Goal: Leave review/rating: Share an evaluation or opinion about a product, service, or content

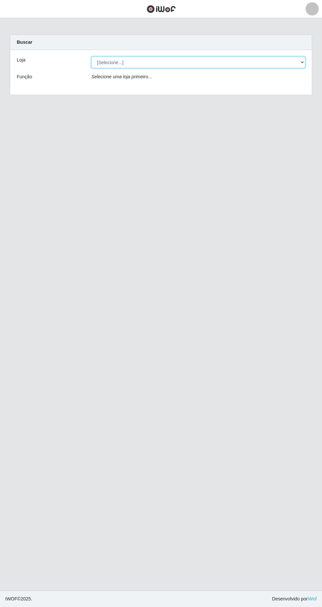
click at [289, 65] on select "[Selecione...] SuperFácil Atacado - [GEOGRAPHIC_DATA]" at bounding box center [198, 63] width 214 height 12
click at [298, 41] on div "Buscar" at bounding box center [161, 42] width 302 height 15
click at [297, 59] on select "[Selecione...] SuperFácil Atacado - [GEOGRAPHIC_DATA]" at bounding box center [198, 63] width 214 height 12
select select "503"
click at [91, 57] on select "[Selecione...] SuperFácil Atacado - [GEOGRAPHIC_DATA]" at bounding box center [198, 63] width 214 height 12
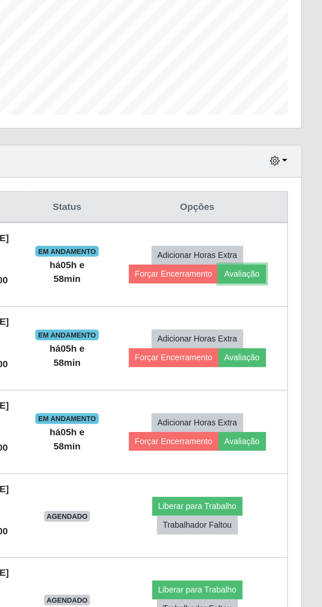
click at [290, 314] on button "Avaliação" at bounding box center [282, 313] width 23 height 9
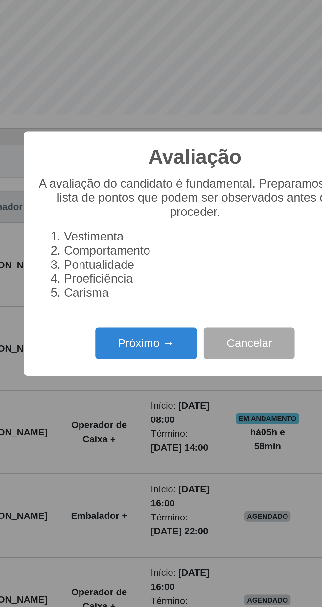
click at [140, 343] on button "Próximo →" at bounding box center [137, 347] width 50 height 15
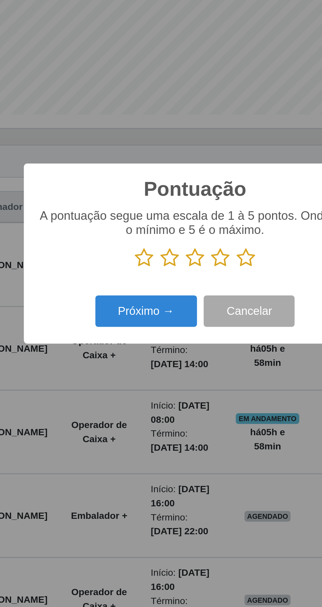
click at [174, 309] on icon at bounding box center [173, 306] width 9 height 10
click at [169, 311] on input "radio" at bounding box center [169, 311] width 0 height 0
click at [147, 337] on button "Próximo →" at bounding box center [137, 331] width 50 height 15
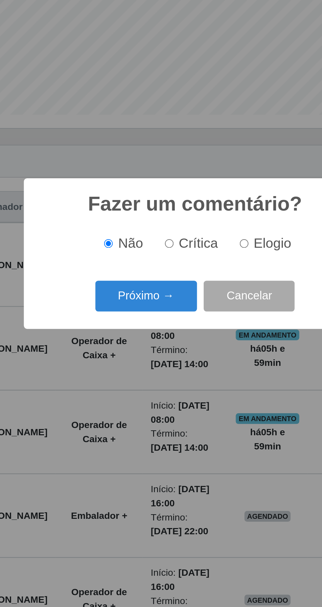
click at [145, 322] on button "Próximo →" at bounding box center [137, 324] width 50 height 15
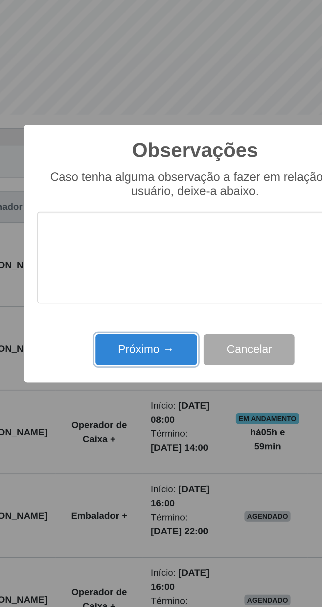
click at [149, 352] on button "Próximo →" at bounding box center [137, 350] width 50 height 15
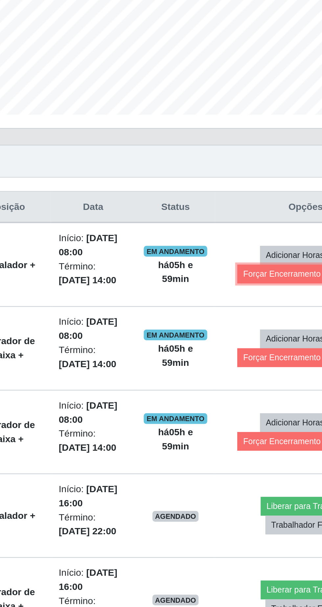
click at [245, 315] on button "Forçar Encerramento" at bounding box center [249, 313] width 44 height 9
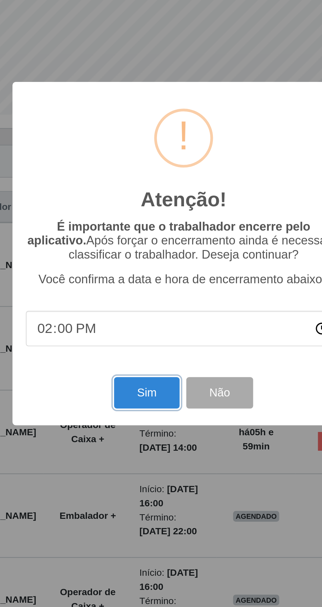
click at [145, 370] on button "Sim" at bounding box center [143, 371] width 32 height 15
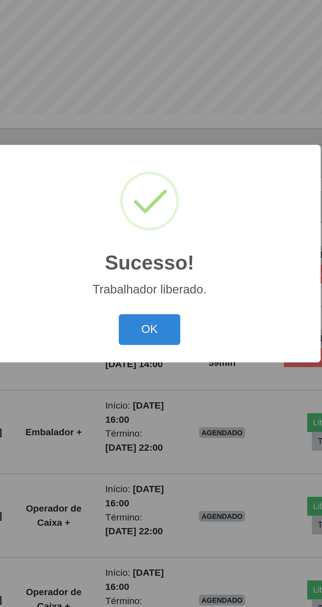
click at [164, 343] on button "OK" at bounding box center [161, 340] width 31 height 15
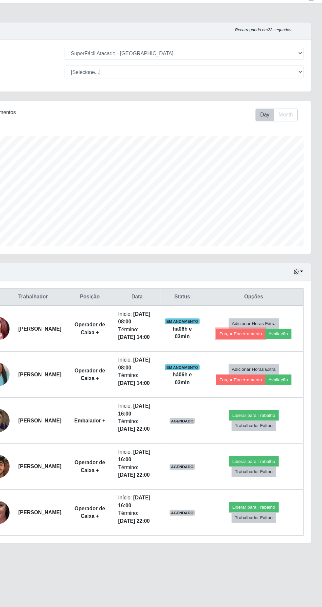
click at [255, 314] on button "Forçar Encerramento" at bounding box center [249, 313] width 44 height 9
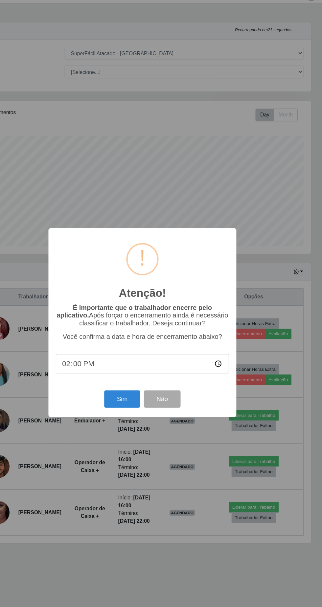
click at [193, 466] on div "Atenção! × É importante que o trabalhador encerre pelo aplicativo. Após forçar …" at bounding box center [161, 303] width 322 height 607
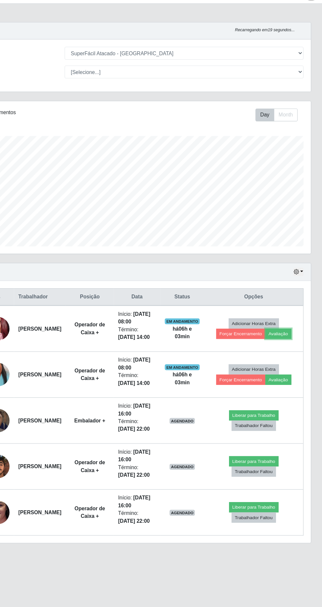
click at [292, 316] on button "Avaliação" at bounding box center [282, 313] width 23 height 9
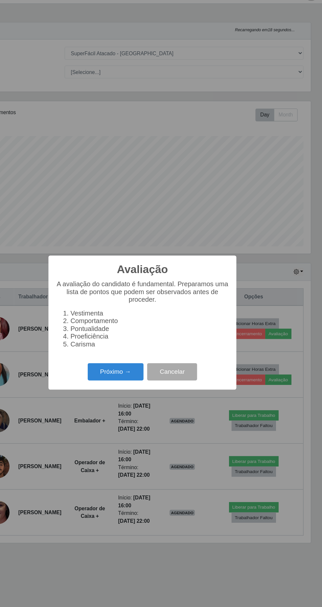
click at [144, 341] on button "Próximo →" at bounding box center [137, 347] width 50 height 15
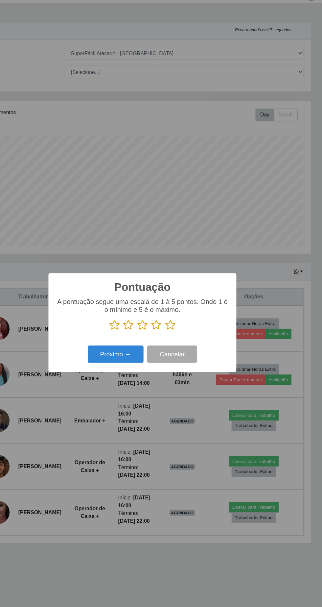
click at [175, 306] on icon at bounding box center [173, 306] width 9 height 10
click at [169, 311] on input "radio" at bounding box center [169, 311] width 0 height 0
click at [145, 334] on button "Próximo →" at bounding box center [137, 331] width 50 height 15
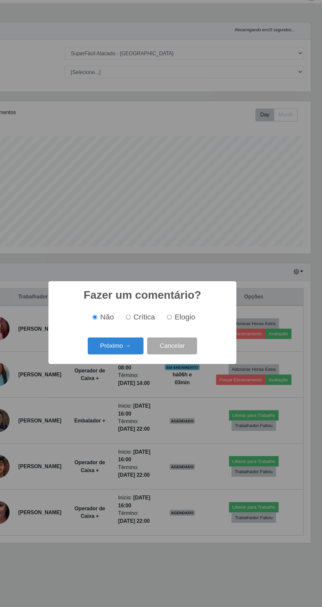
click at [148, 325] on button "Próximo →" at bounding box center [137, 324] width 50 height 15
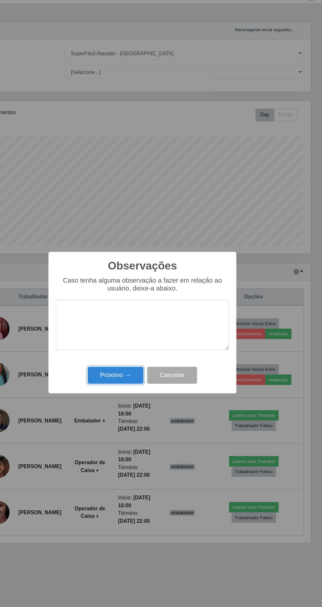
click at [144, 351] on button "Próximo →" at bounding box center [137, 350] width 50 height 15
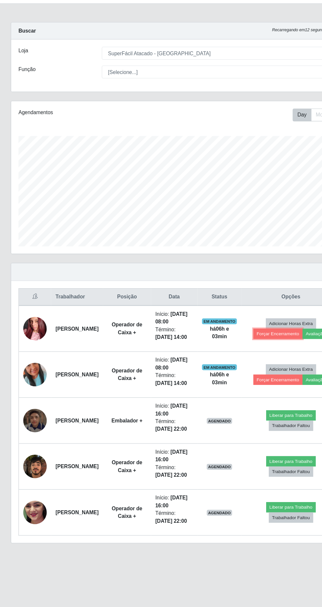
click at [251, 313] on button "Forçar Encerramento" at bounding box center [249, 313] width 44 height 9
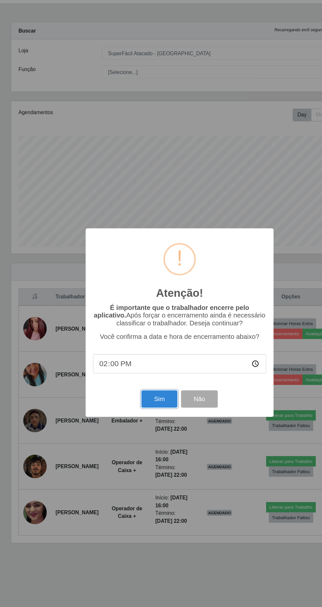
click at [150, 370] on button "Sim" at bounding box center [143, 371] width 32 height 15
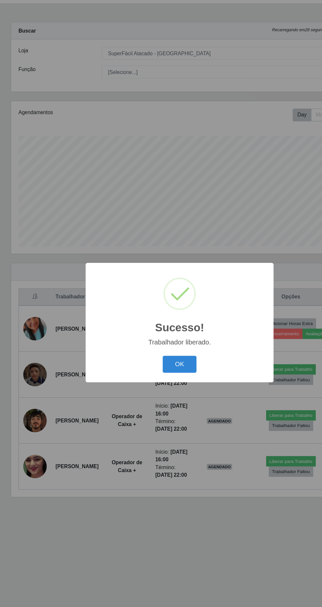
click at [167, 339] on button "OK" at bounding box center [161, 340] width 31 height 15
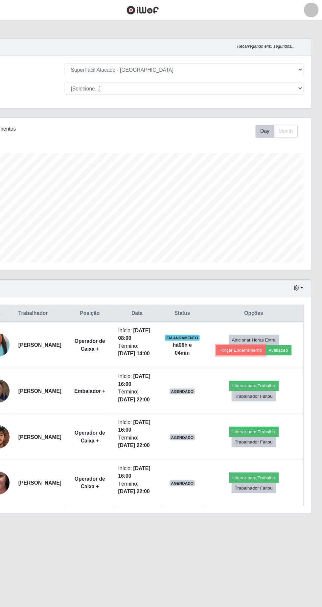
click at [255, 314] on button "Forçar Encerramento" at bounding box center [249, 313] width 44 height 9
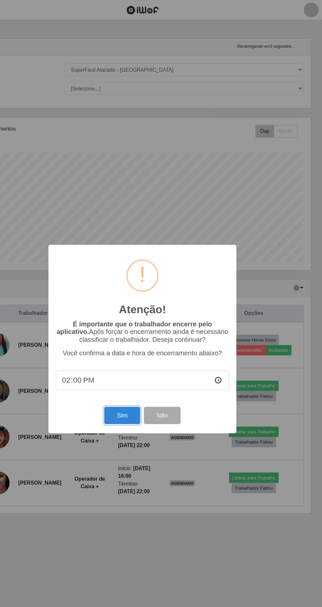
click at [156, 379] on button "Sim" at bounding box center [143, 371] width 32 height 15
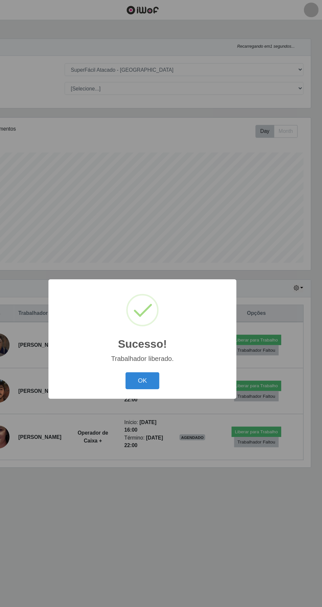
click at [169, 339] on button "OK" at bounding box center [161, 340] width 31 height 15
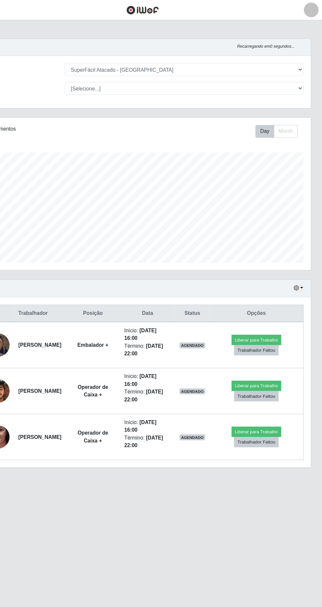
click at [166, 328] on td "Início: [DATE] 16:00 Término: [DATE] 22:00" at bounding box center [166, 308] width 50 height 41
